Goal: Information Seeking & Learning: Learn about a topic

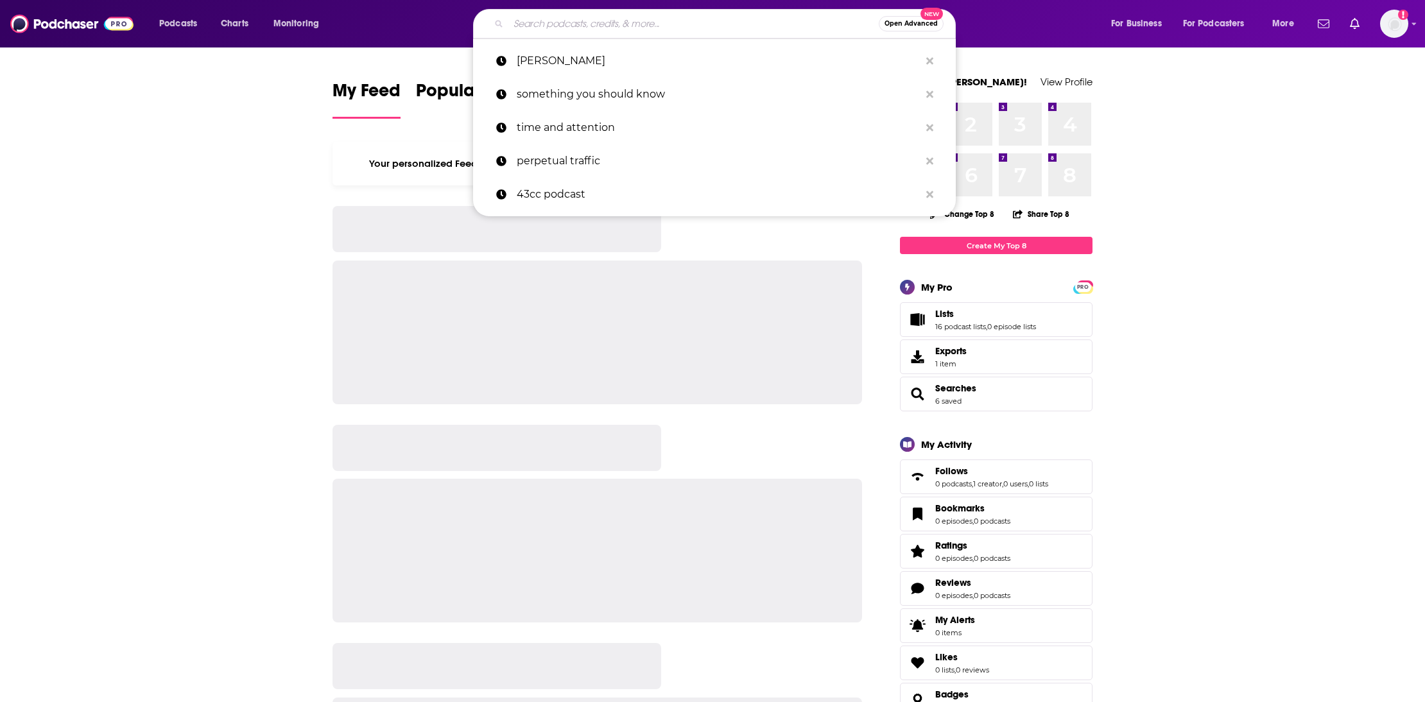
click at [572, 30] on input "Search podcasts, credits, & more..." at bounding box center [693, 23] width 370 height 21
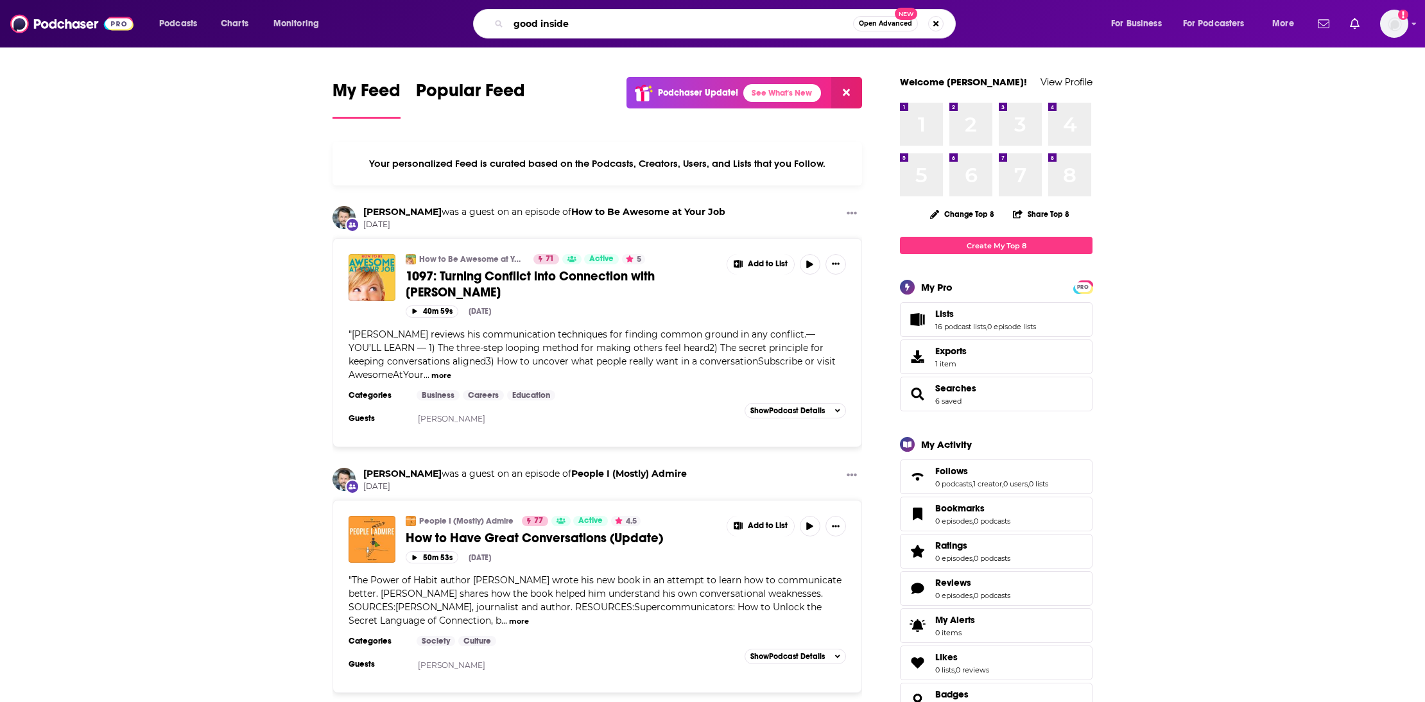
type input "good inside"
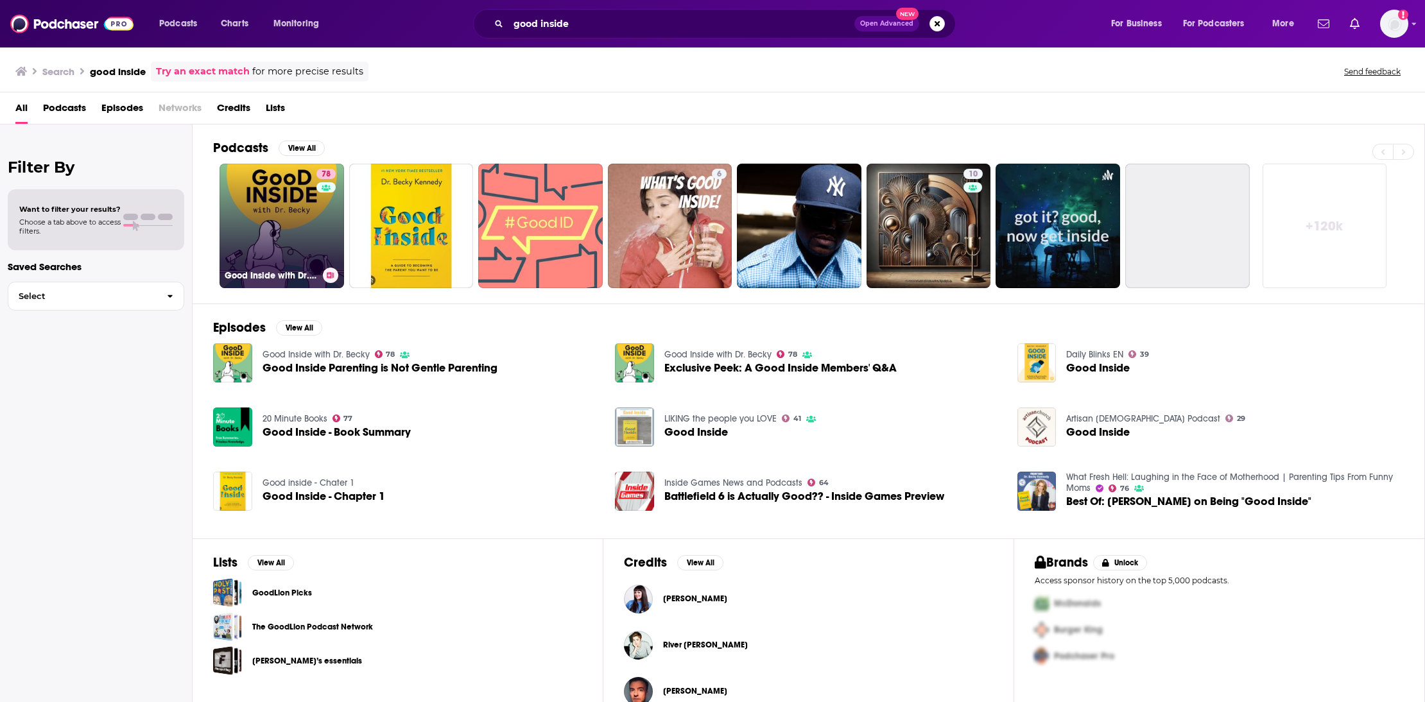
click at [280, 237] on link "78 Good Inside with Dr. [PERSON_NAME]" at bounding box center [281, 226] width 124 height 124
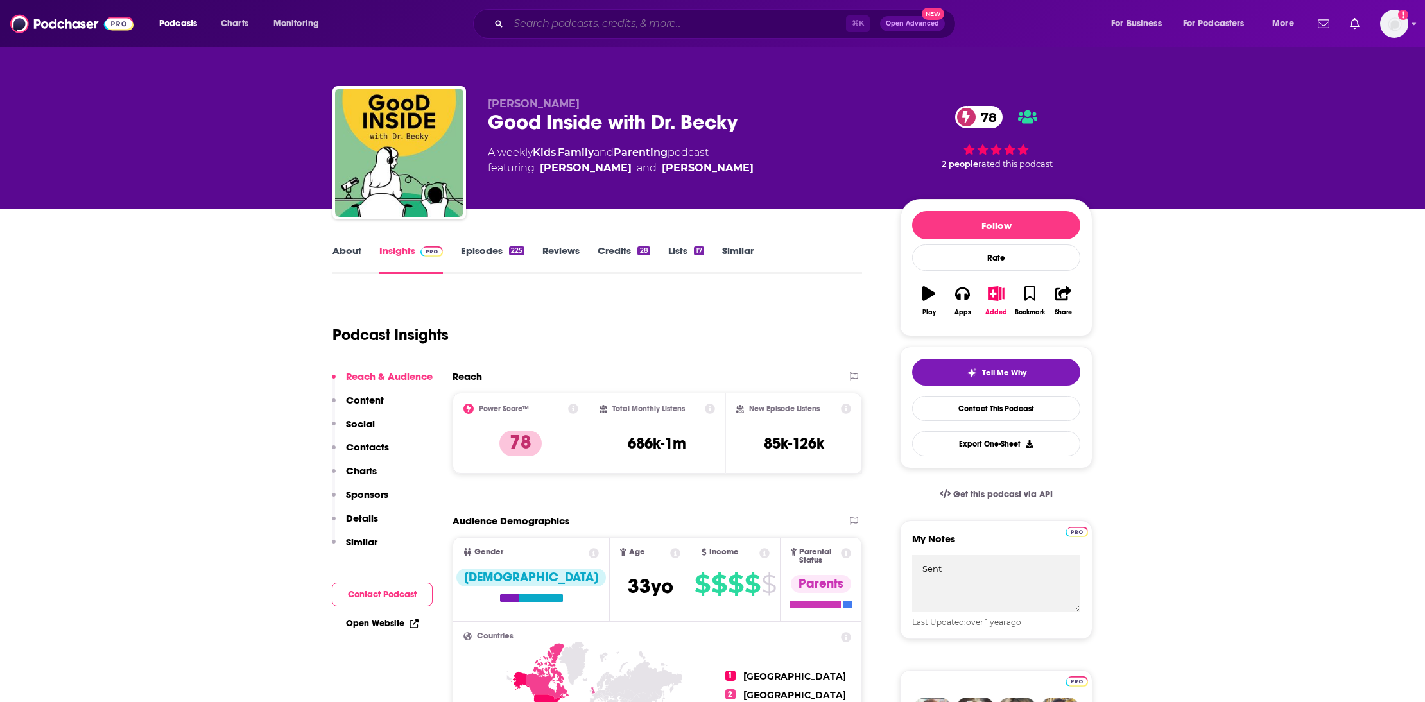
click at [583, 26] on input "Search podcasts, credits, & more..." at bounding box center [677, 23] width 338 height 21
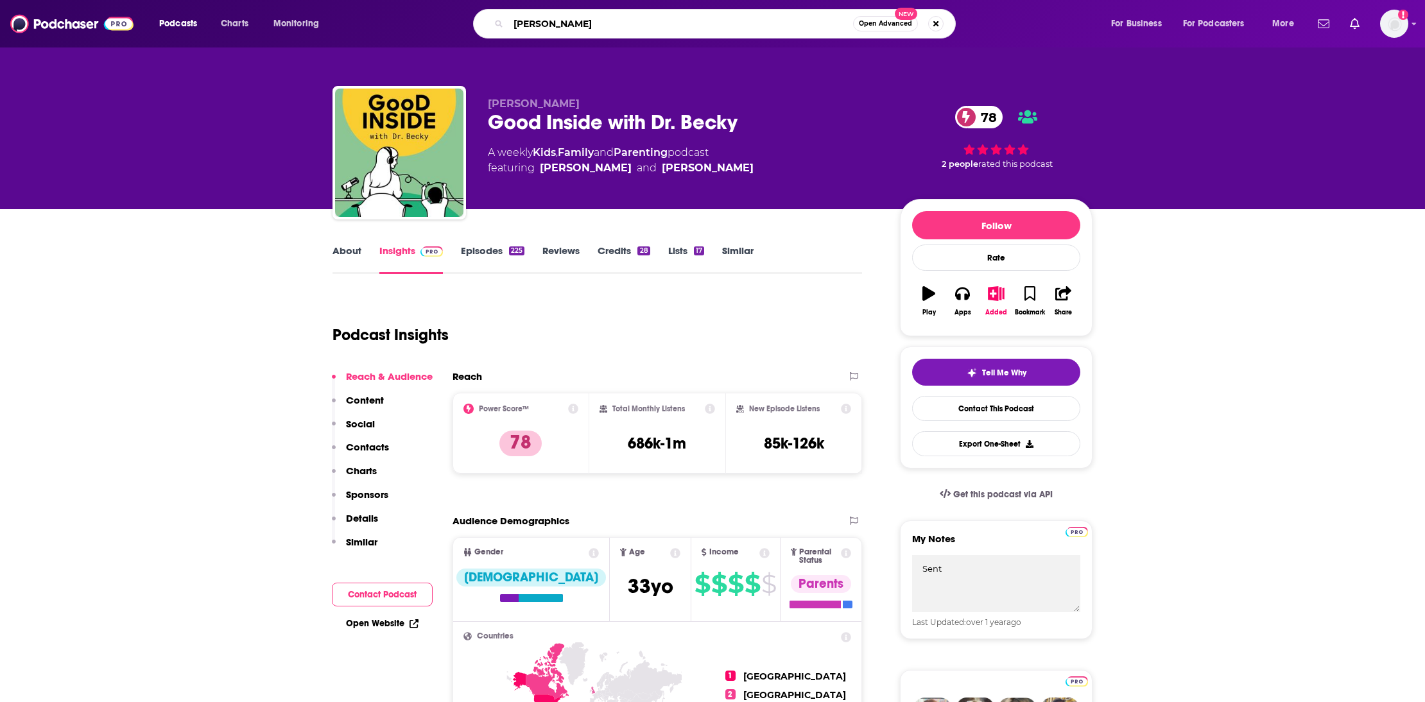
type input "[PERSON_NAME]"
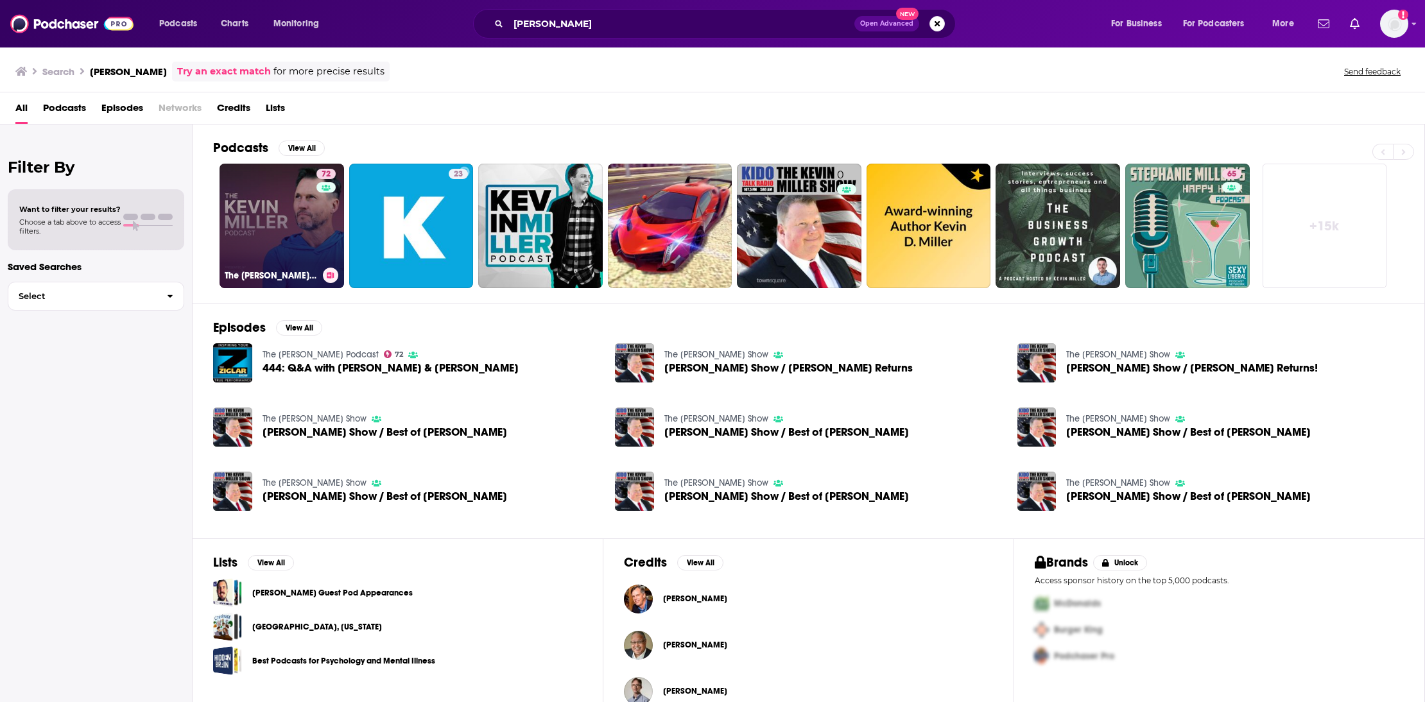
click at [300, 218] on link "72 The [PERSON_NAME] Podcast" at bounding box center [281, 226] width 124 height 124
